Goal: Information Seeking & Learning: Learn about a topic

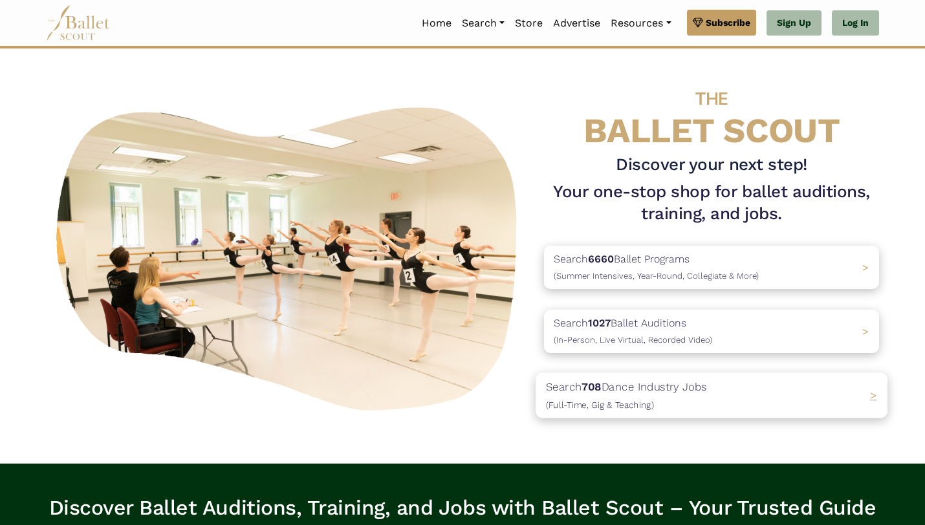
click at [633, 393] on p "Search 708 Dance Industry Jobs (Full-Time, Gig & Teaching)" at bounding box center [626, 395] width 161 height 35
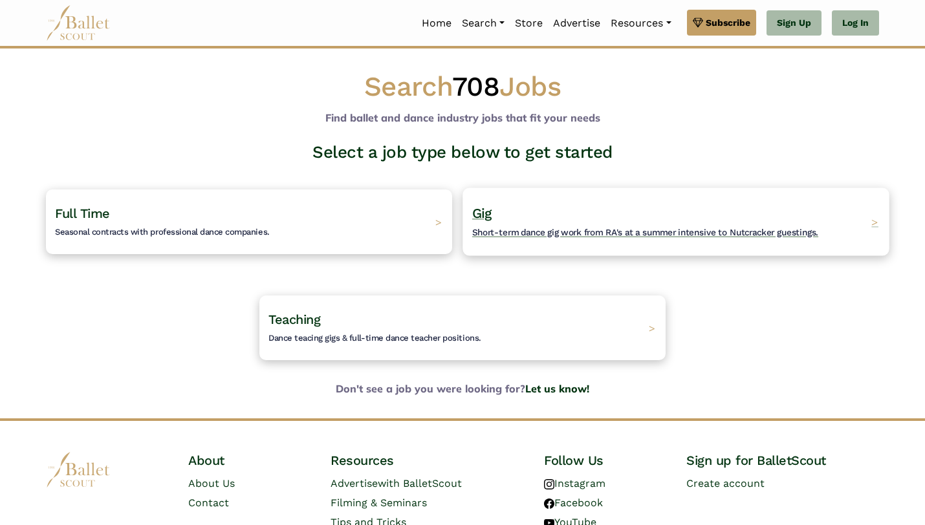
click at [544, 215] on h4 "Gig Short-term dance gig work from RA's at a summer intensive to Nutcracker gue…" at bounding box center [645, 222] width 346 height 36
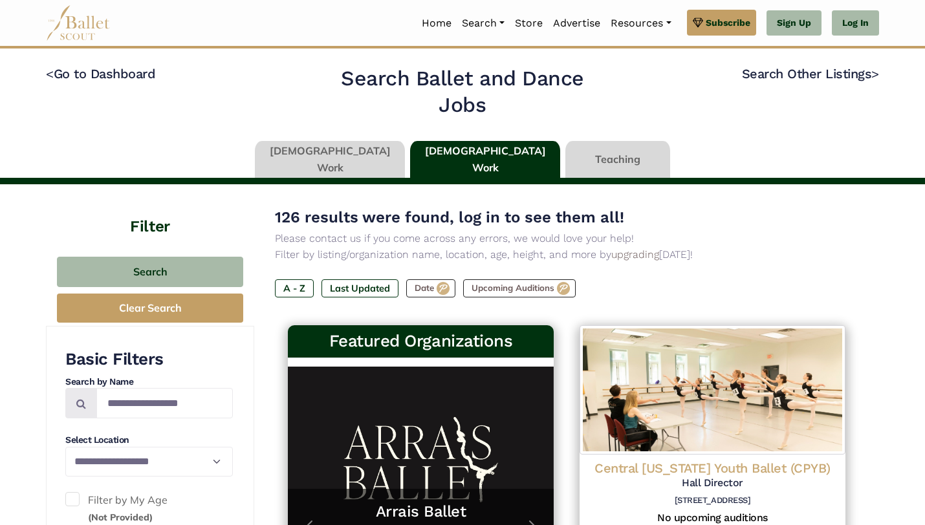
click at [596, 162] on link at bounding box center [617, 159] width 105 height 37
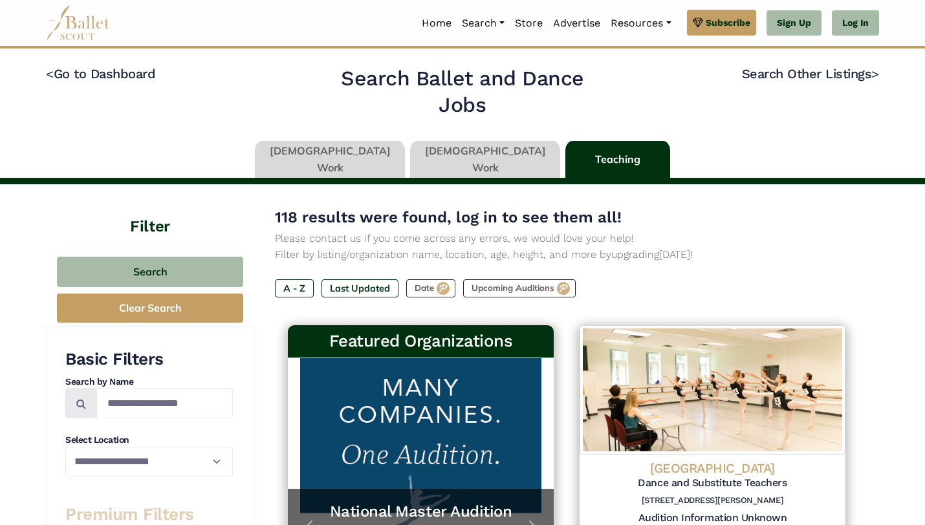
click at [451, 160] on link at bounding box center [485, 159] width 150 height 37
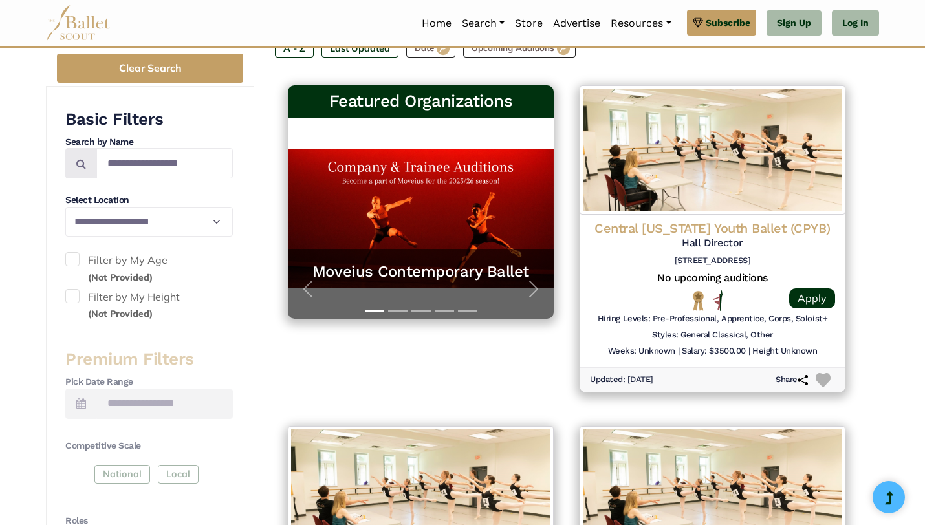
scroll to position [199, 0]
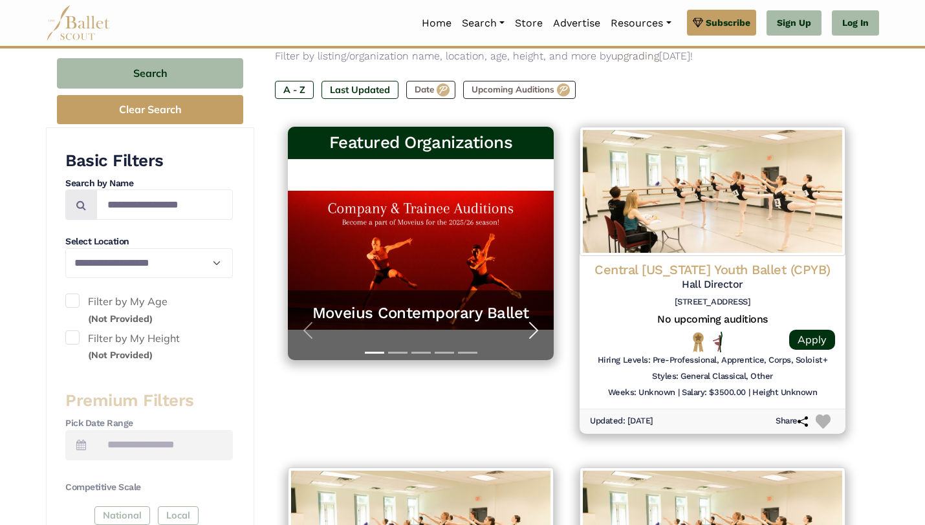
click at [532, 324] on span "button" at bounding box center [533, 330] width 21 height 21
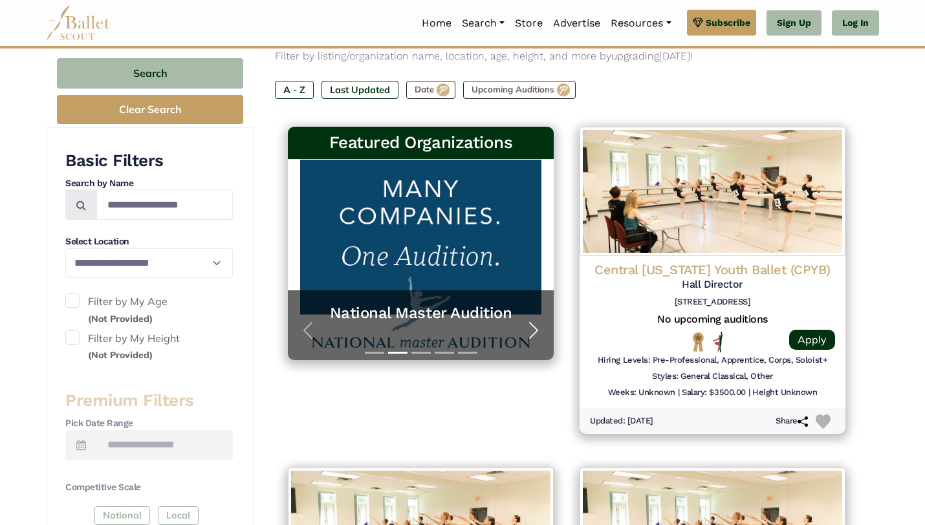
click at [532, 324] on span "button" at bounding box center [533, 330] width 21 height 21
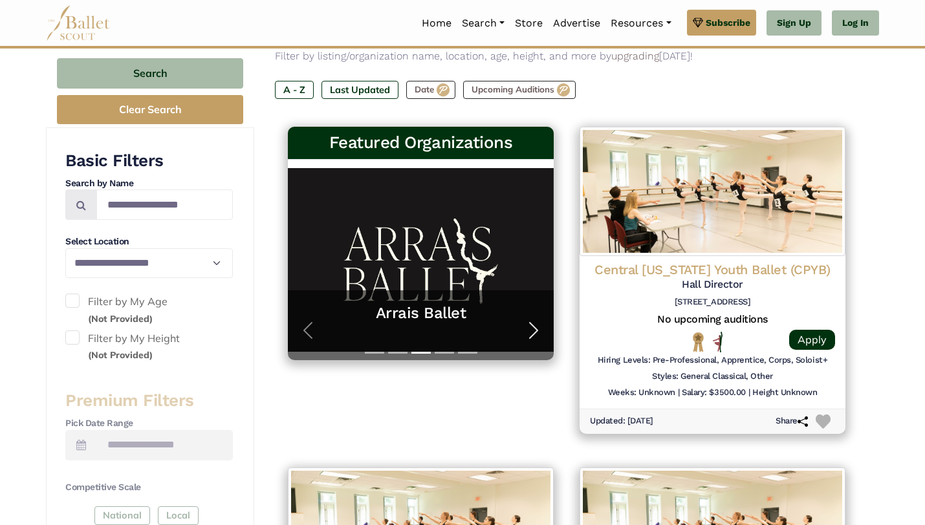
click at [532, 324] on span "button" at bounding box center [533, 330] width 21 height 21
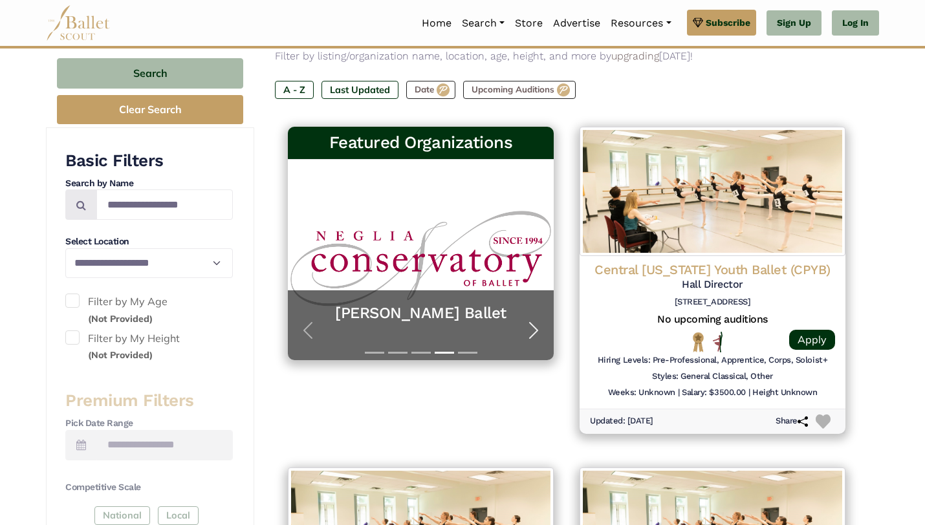
click at [532, 323] on span "button" at bounding box center [533, 330] width 21 height 21
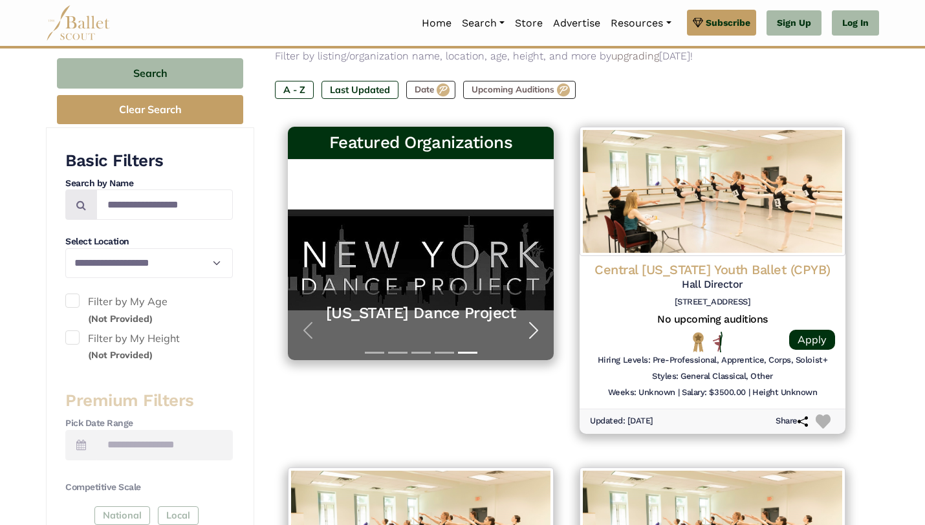
click at [532, 323] on span "button" at bounding box center [533, 330] width 21 height 21
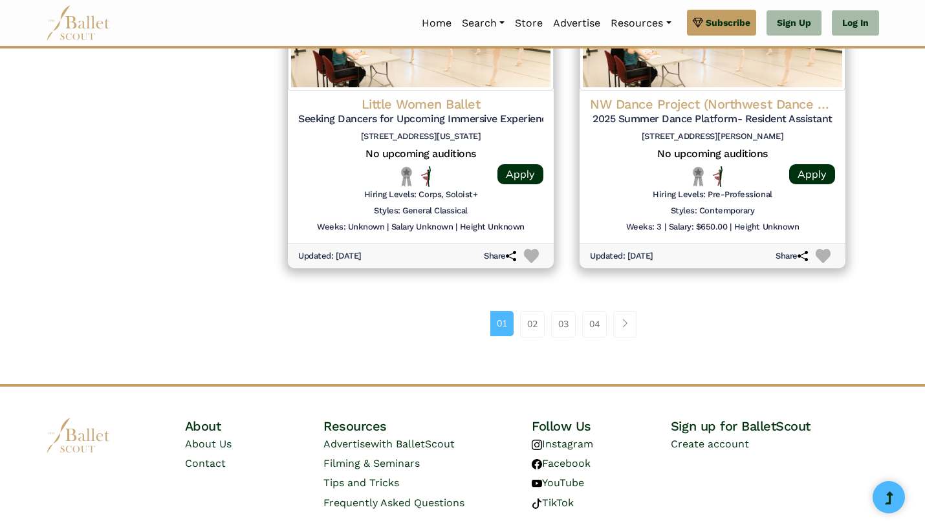
scroll to position [1736, 0]
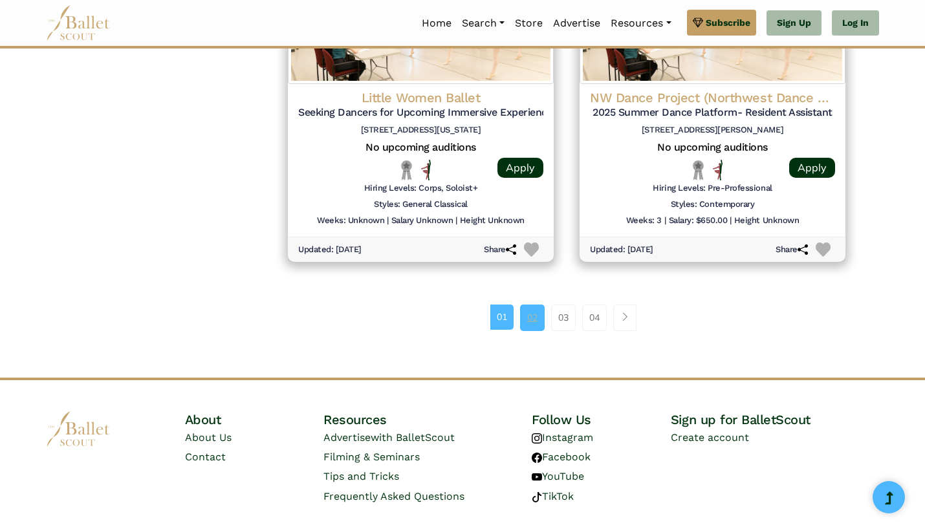
click at [535, 323] on link "02" at bounding box center [532, 318] width 25 height 26
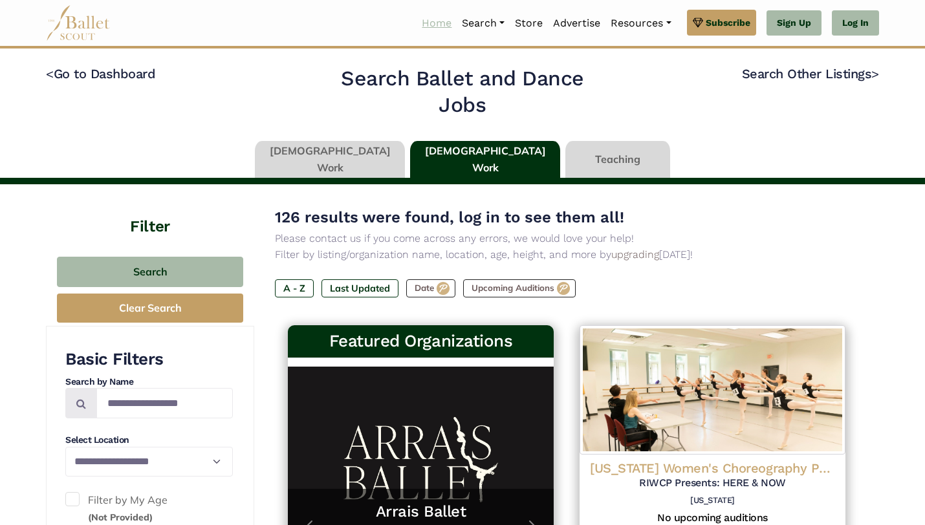
click at [432, 26] on link "Home" at bounding box center [437, 23] width 40 height 27
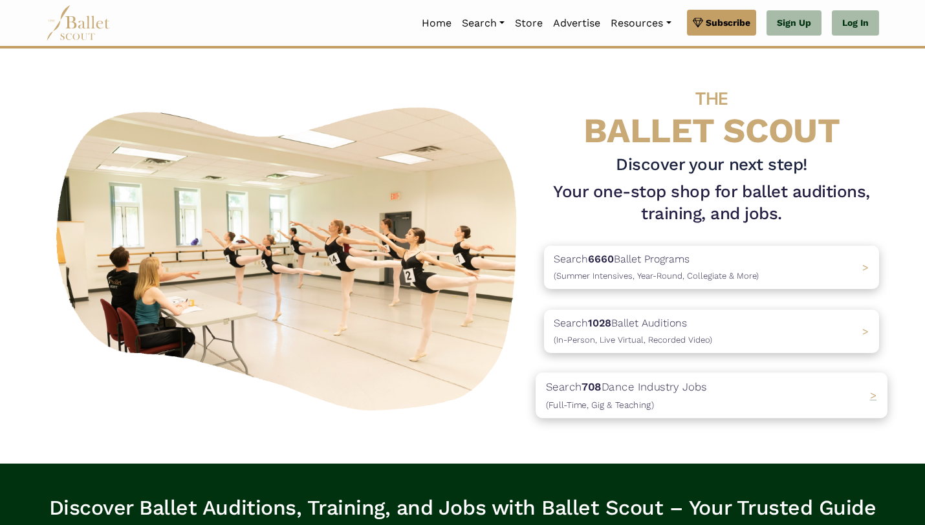
click at [672, 385] on p "Search 708 Dance Industry Jobs ([DEMOGRAPHIC_DATA], [DEMOGRAPHIC_DATA] & Teachi…" at bounding box center [626, 395] width 161 height 35
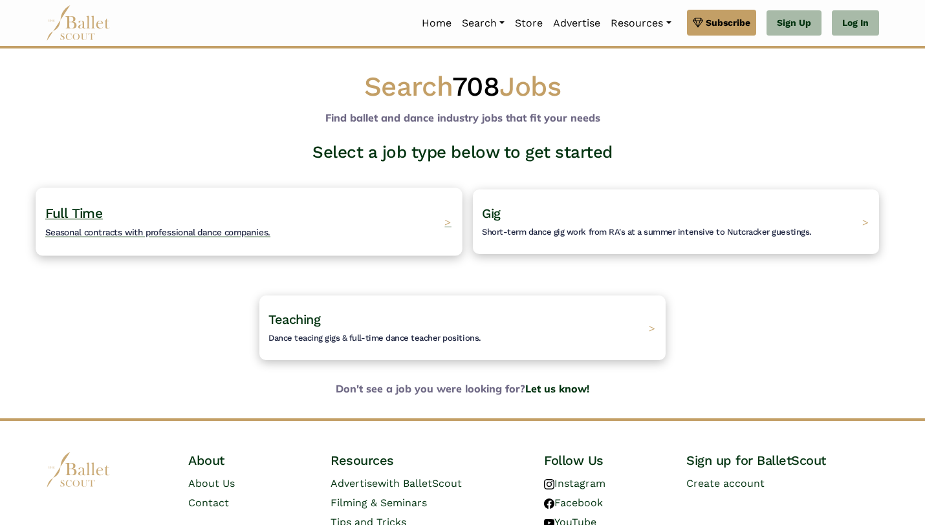
click at [232, 231] on span "Seasonal contracts with professional dance companies." at bounding box center [157, 232] width 225 height 10
